Goal: Task Accomplishment & Management: Manage account settings

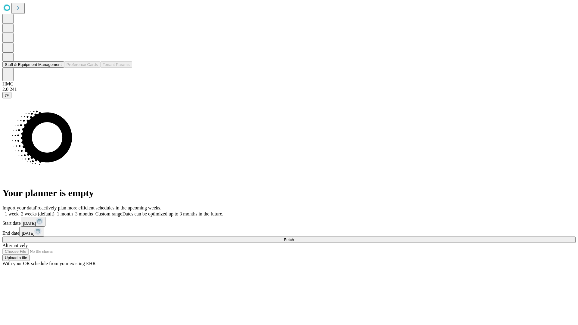
click at [58, 68] on button "Staff & Equipment Management" at bounding box center [33, 64] width 62 height 6
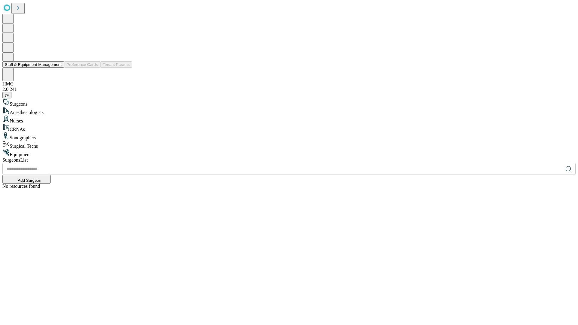
click at [58, 68] on button "Staff & Equipment Management" at bounding box center [33, 64] width 62 height 6
